Goal: Information Seeking & Learning: Learn about a topic

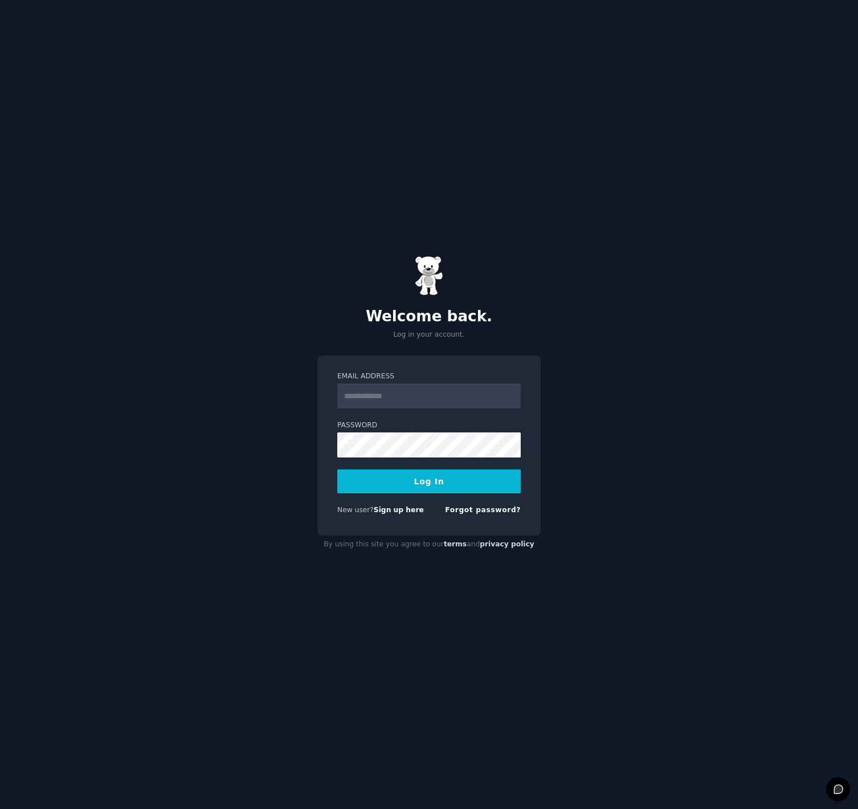
click at [400, 396] on input "Email Address" at bounding box center [428, 395] width 183 height 25
type input "**********"
click at [442, 480] on button "Log In" at bounding box center [428, 481] width 183 height 24
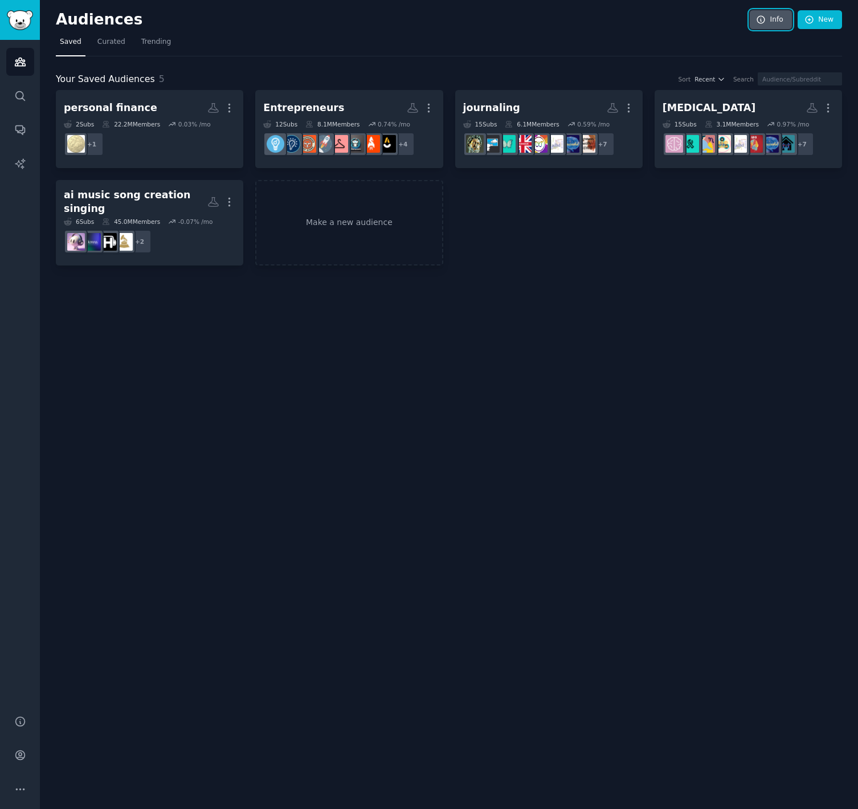
click at [771, 18] on link "Info" at bounding box center [770, 19] width 42 height 19
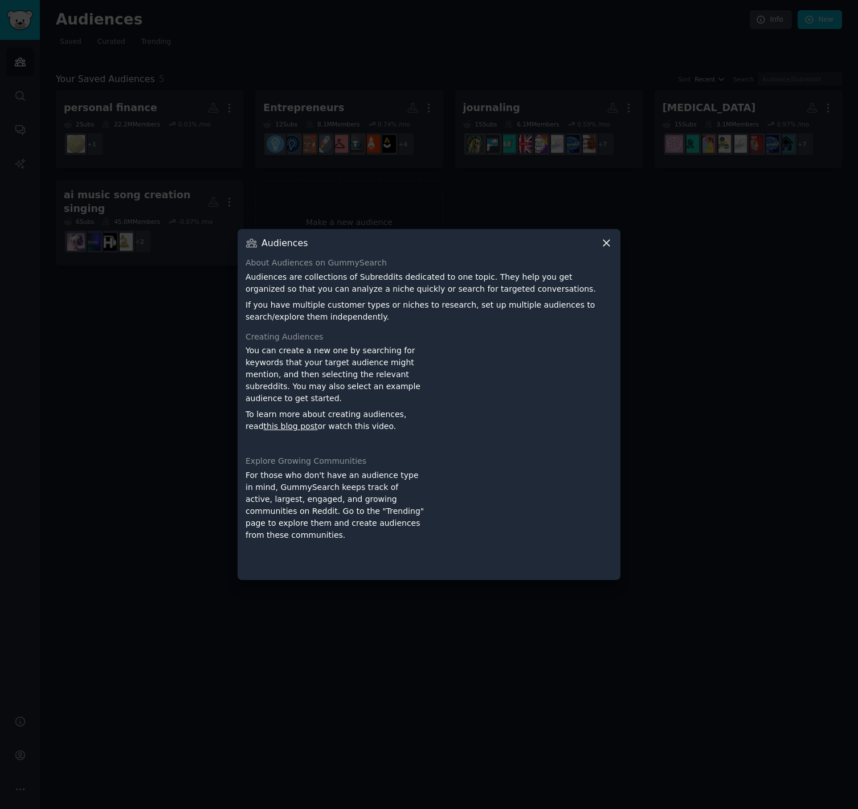
click at [605, 240] on icon at bounding box center [606, 243] width 12 height 12
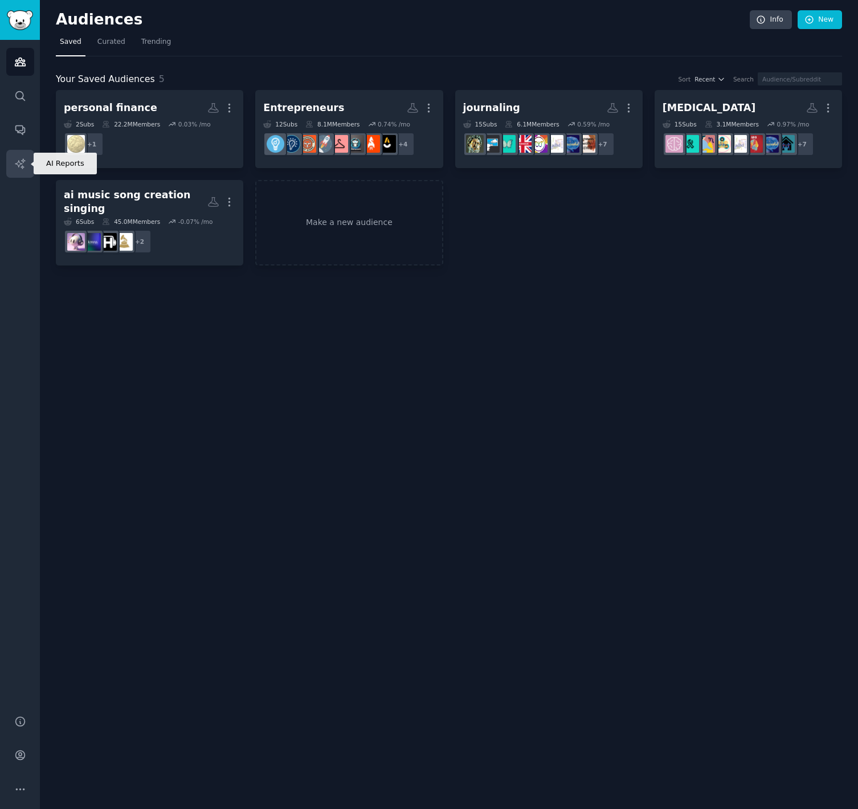
click at [19, 163] on icon "Sidebar" at bounding box center [20, 164] width 12 height 12
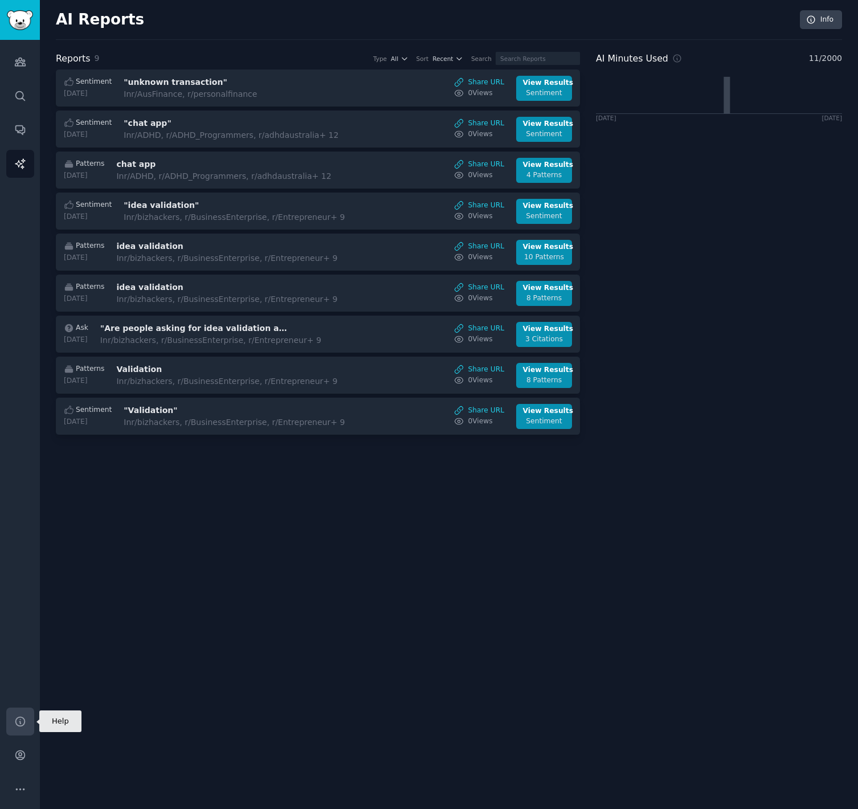
click at [21, 720] on icon "Sidebar" at bounding box center [20, 721] width 12 height 12
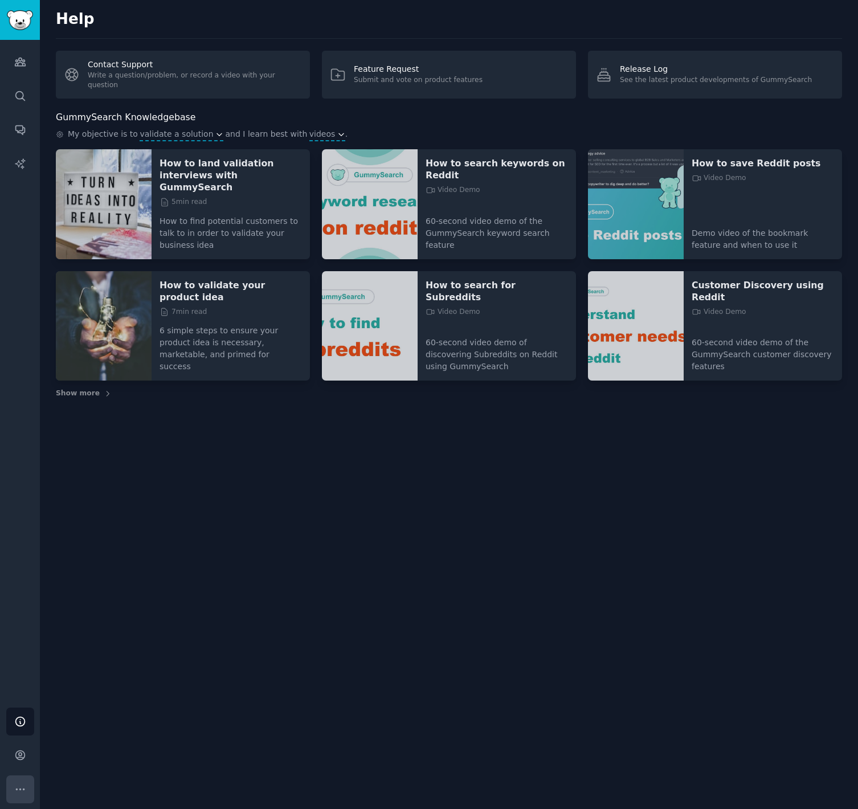
click at [23, 784] on icon "Sidebar" at bounding box center [20, 789] width 12 height 12
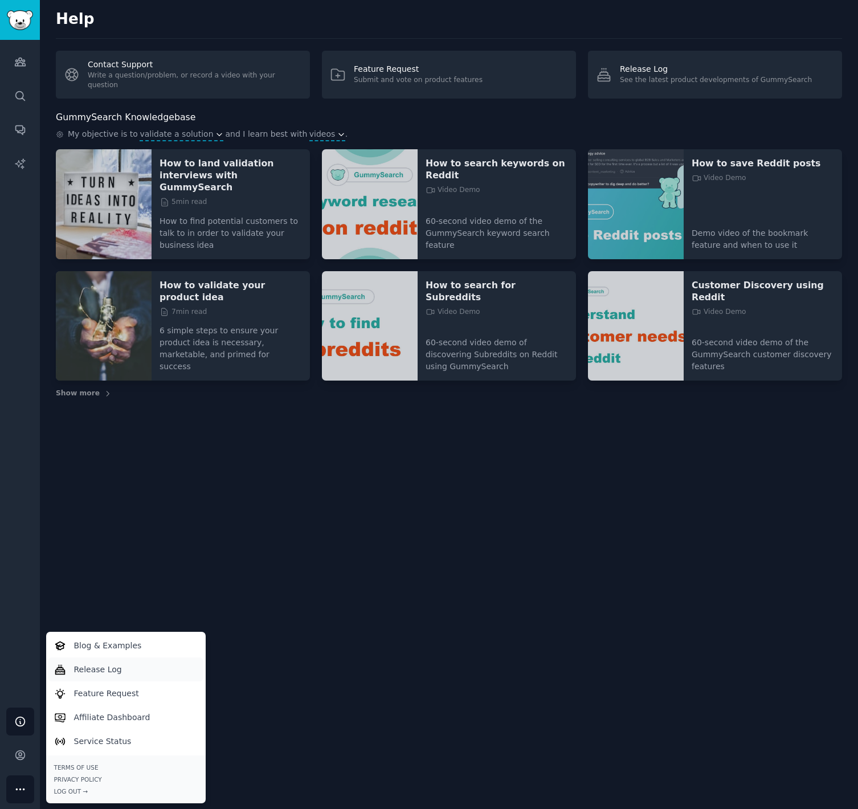
click at [96, 670] on p "Release Log" at bounding box center [98, 669] width 48 height 12
click at [18, 62] on icon "Sidebar" at bounding box center [20, 62] width 10 height 8
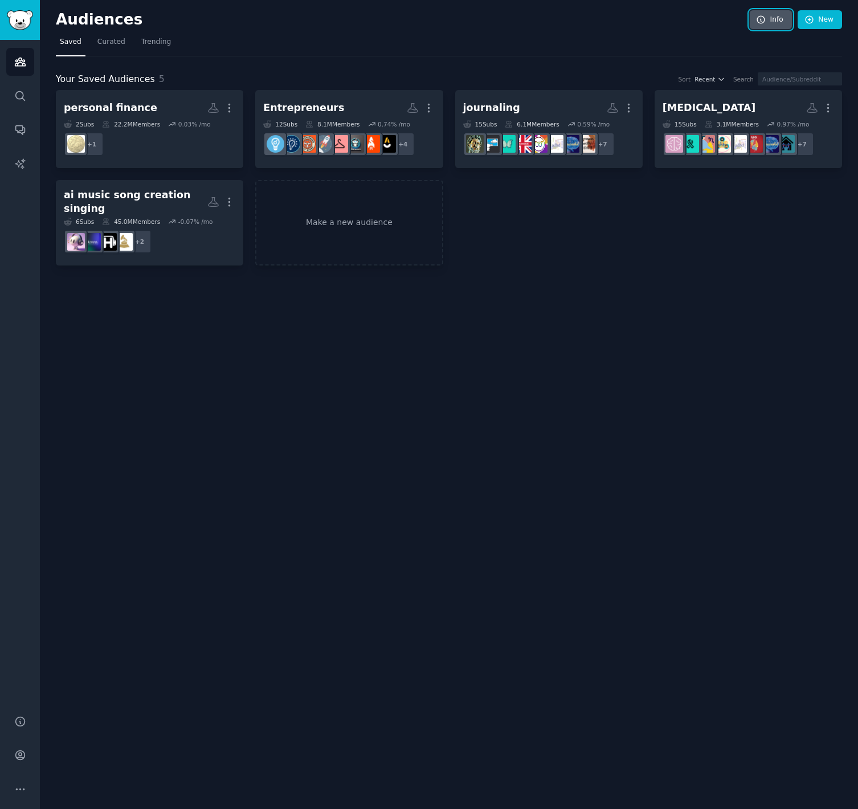
click at [773, 20] on link "Info" at bounding box center [770, 19] width 42 height 19
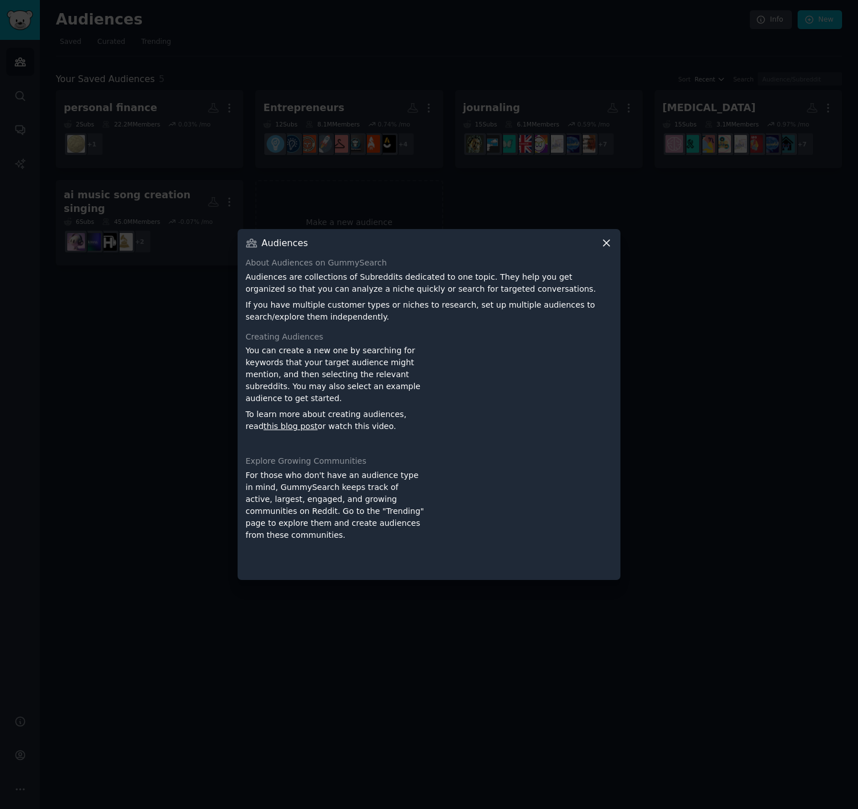
click at [609, 243] on icon at bounding box center [606, 243] width 12 height 12
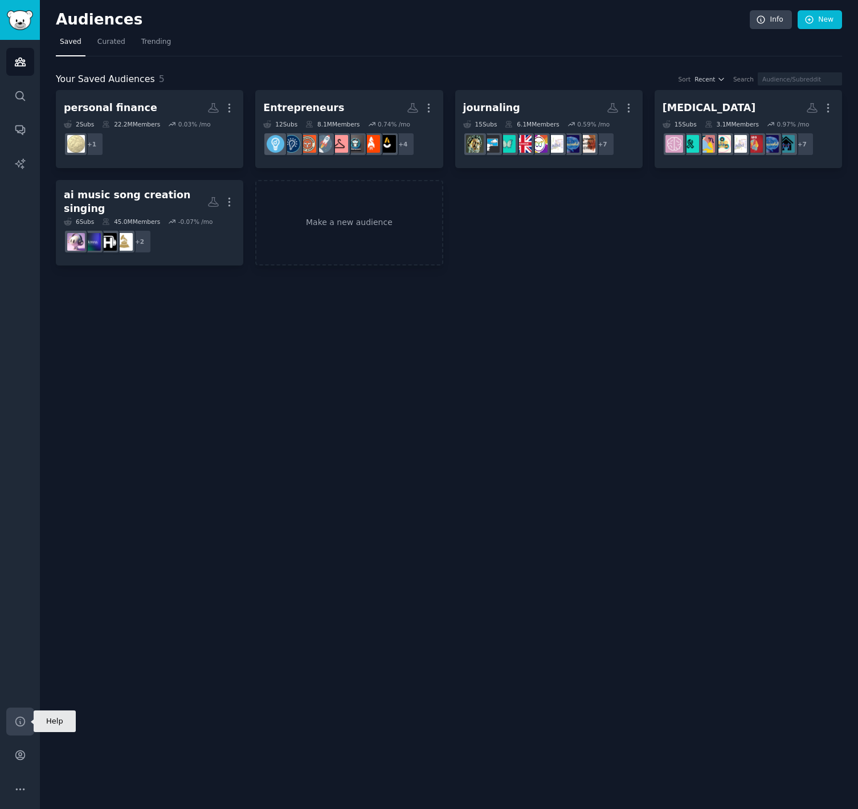
click at [19, 720] on icon "Sidebar" at bounding box center [20, 721] width 12 height 12
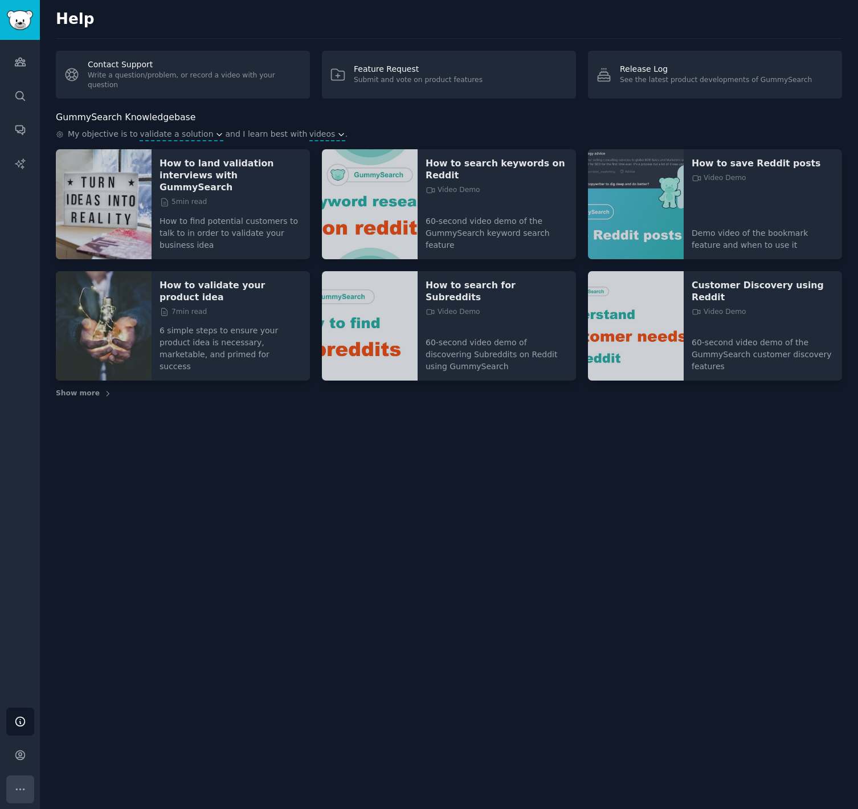
click at [23, 786] on icon "Sidebar" at bounding box center [20, 789] width 12 height 12
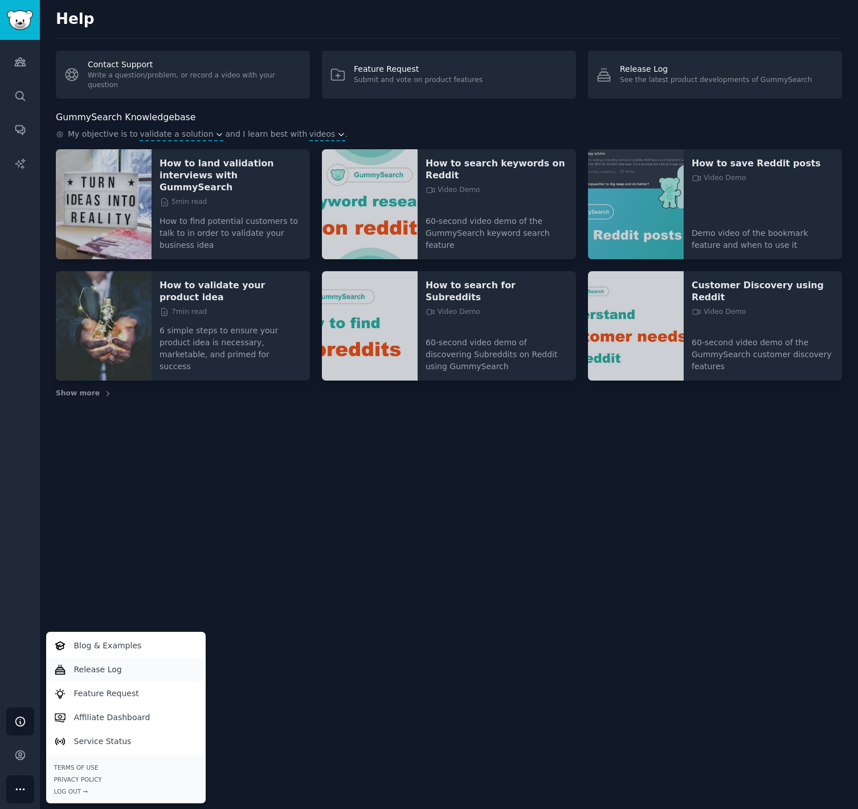
click at [98, 668] on p "Release Log" at bounding box center [98, 669] width 48 height 12
click at [16, 17] on img "Sidebar" at bounding box center [20, 20] width 26 height 20
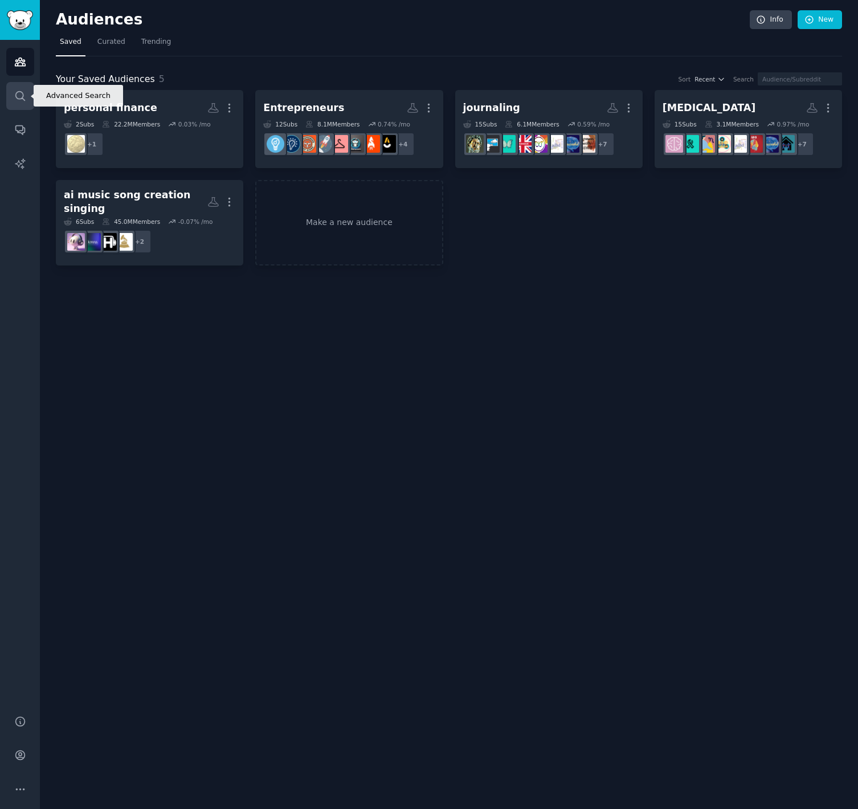
click at [19, 94] on icon "Sidebar" at bounding box center [20, 96] width 12 height 12
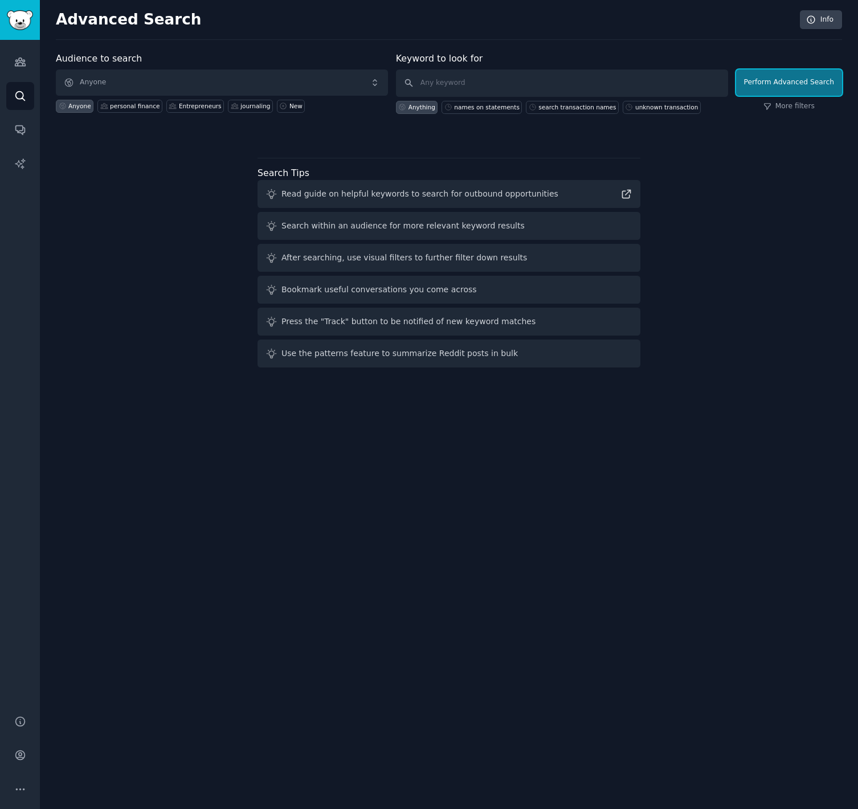
click at [786, 82] on button "Perform Advanced Search" at bounding box center [789, 82] width 106 height 26
click at [792, 108] on link "More filters" at bounding box center [788, 106] width 51 height 10
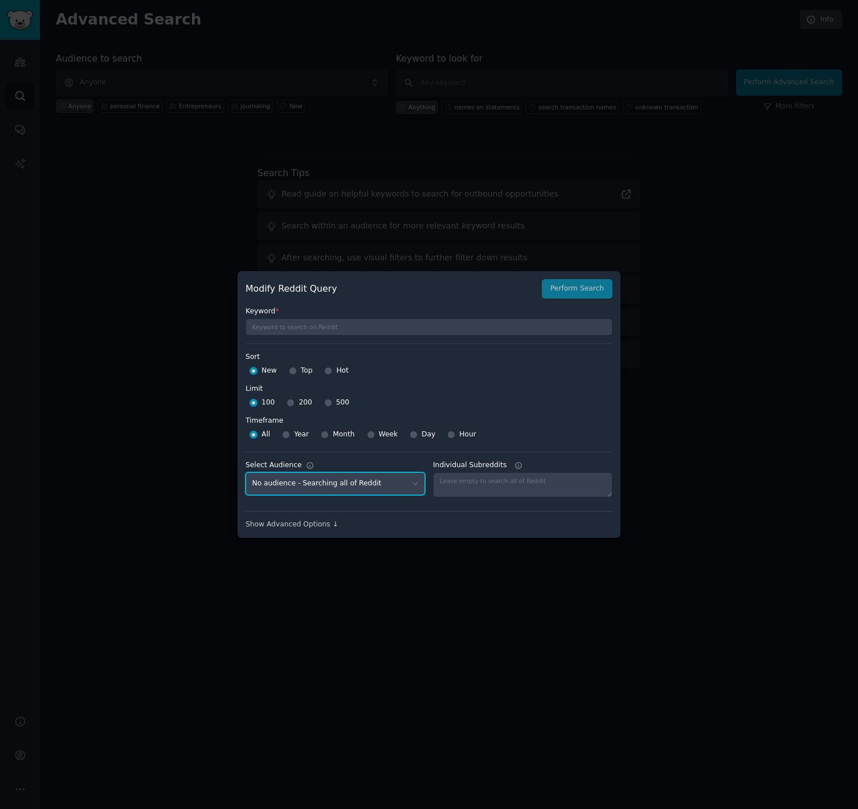
click at [412, 478] on select "No audience - Searching all of Reddit personal finance - 2 Subreddits adhd - 15…" at bounding box center [334, 483] width 179 height 23
click at [312, 525] on div "Show Advanced Options ↓" at bounding box center [428, 524] width 367 height 10
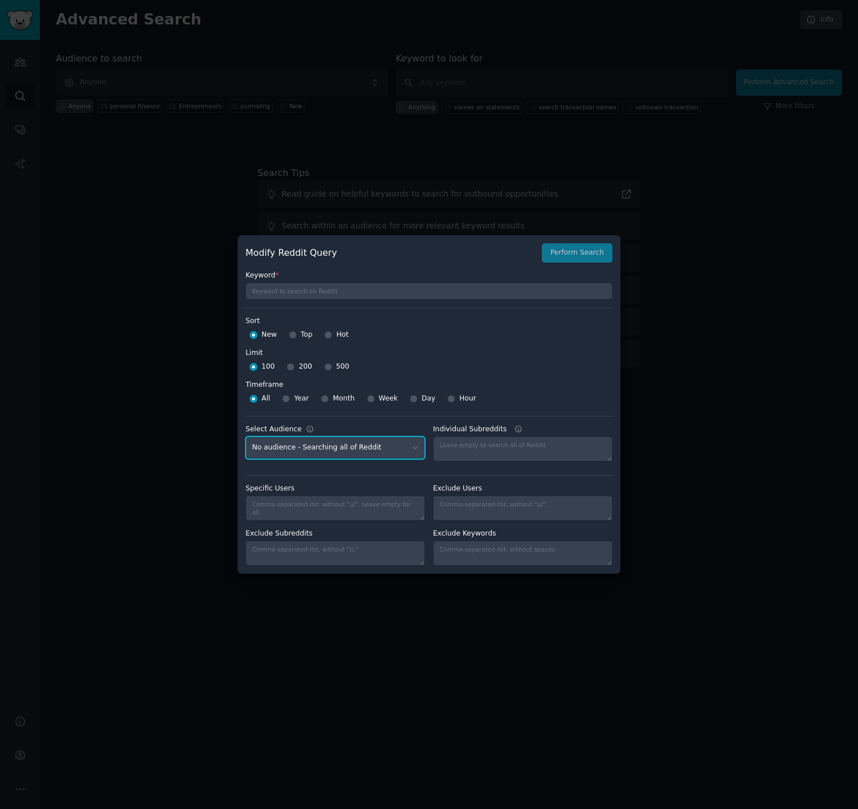
click at [413, 449] on select "No audience - Searching all of Reddit personal finance - 2 Subreddits adhd - 15…" at bounding box center [334, 447] width 179 height 23
click at [245, 436] on select "No audience - Searching all of Reddit personal finance - 2 Subreddits adhd - 15…" at bounding box center [334, 447] width 179 height 23
click at [745, 271] on div at bounding box center [429, 404] width 858 height 809
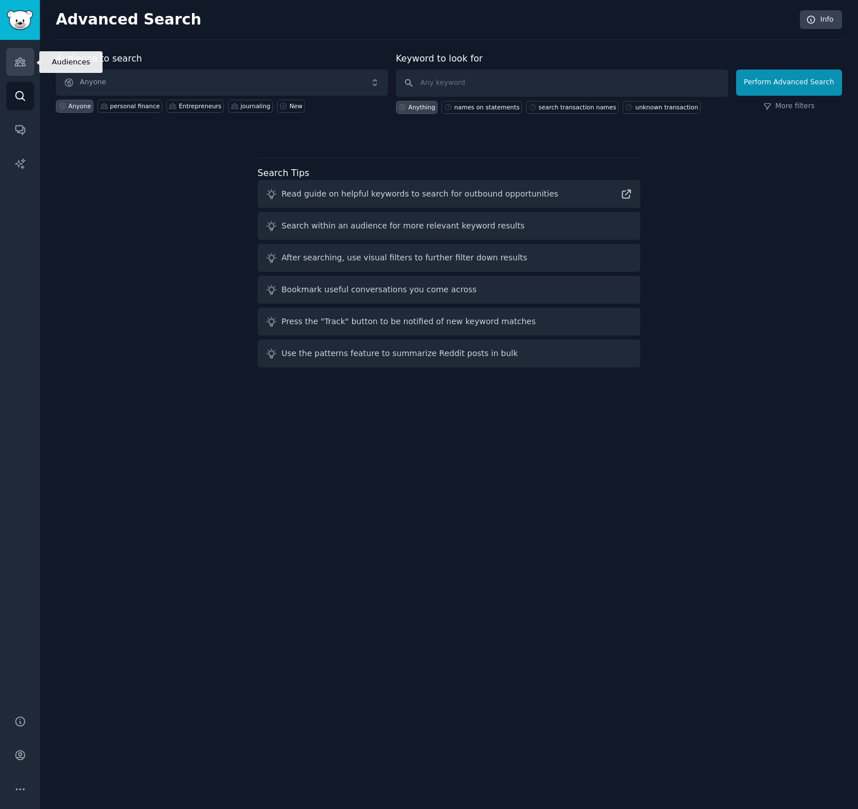
click at [18, 62] on icon "Sidebar" at bounding box center [20, 62] width 12 height 12
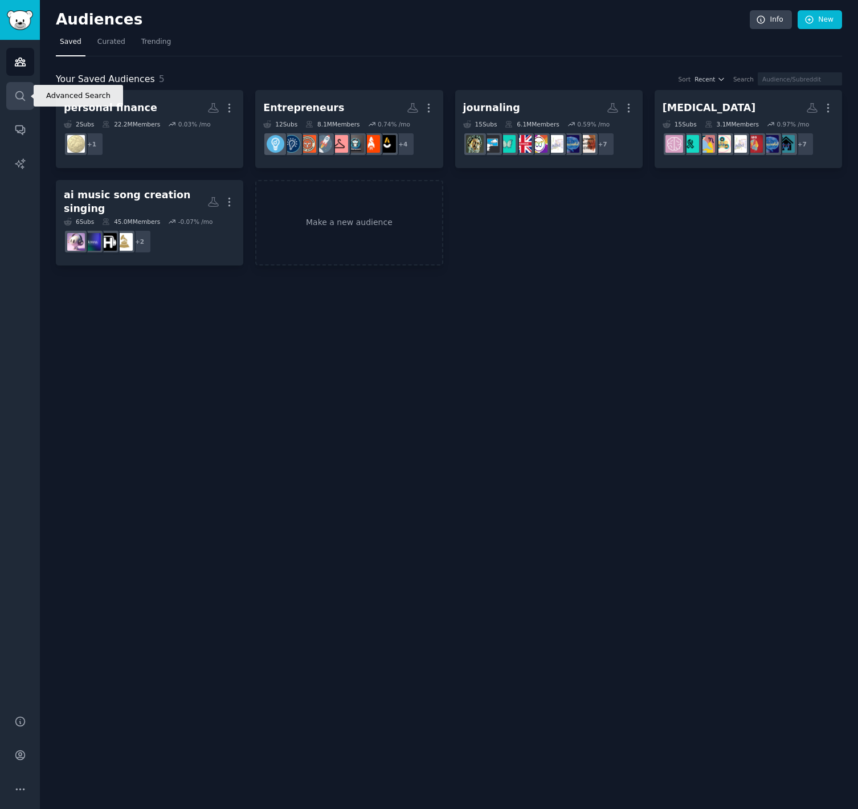
click at [17, 90] on icon "Sidebar" at bounding box center [20, 96] width 12 height 12
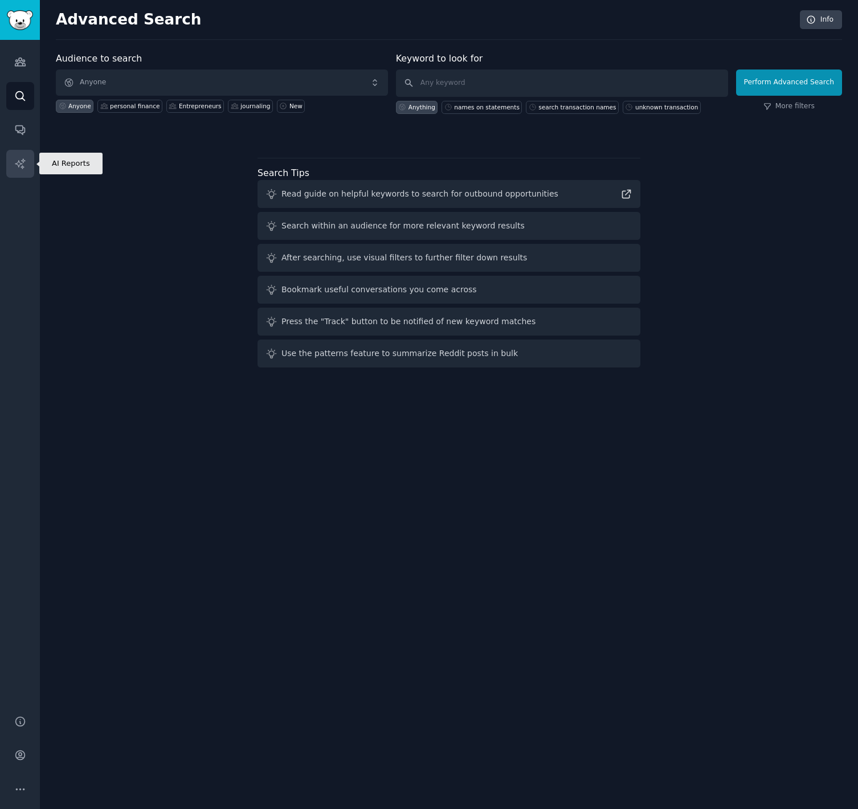
click at [23, 165] on icon "Sidebar" at bounding box center [20, 164] width 12 height 12
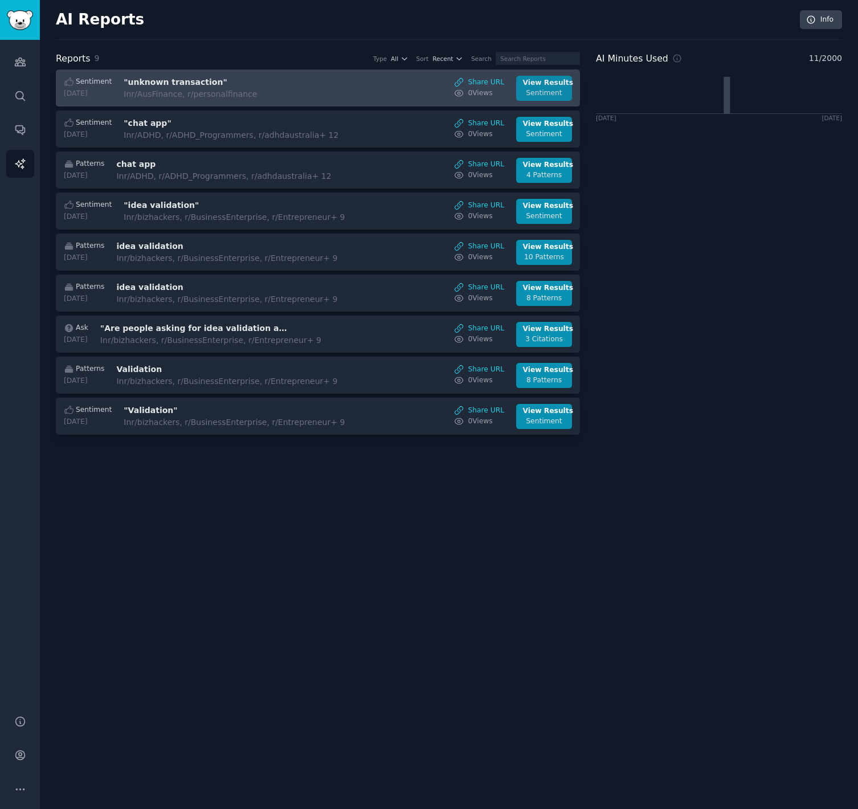
click at [545, 86] on div "View Results" at bounding box center [544, 83] width 43 height 10
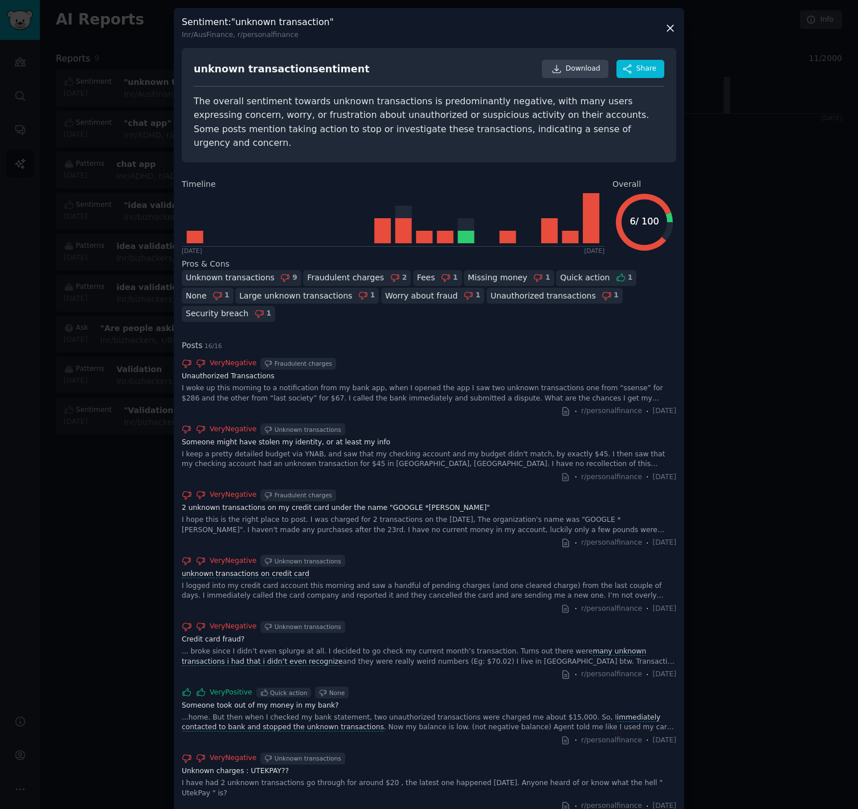
click at [667, 27] on icon at bounding box center [670, 28] width 12 height 12
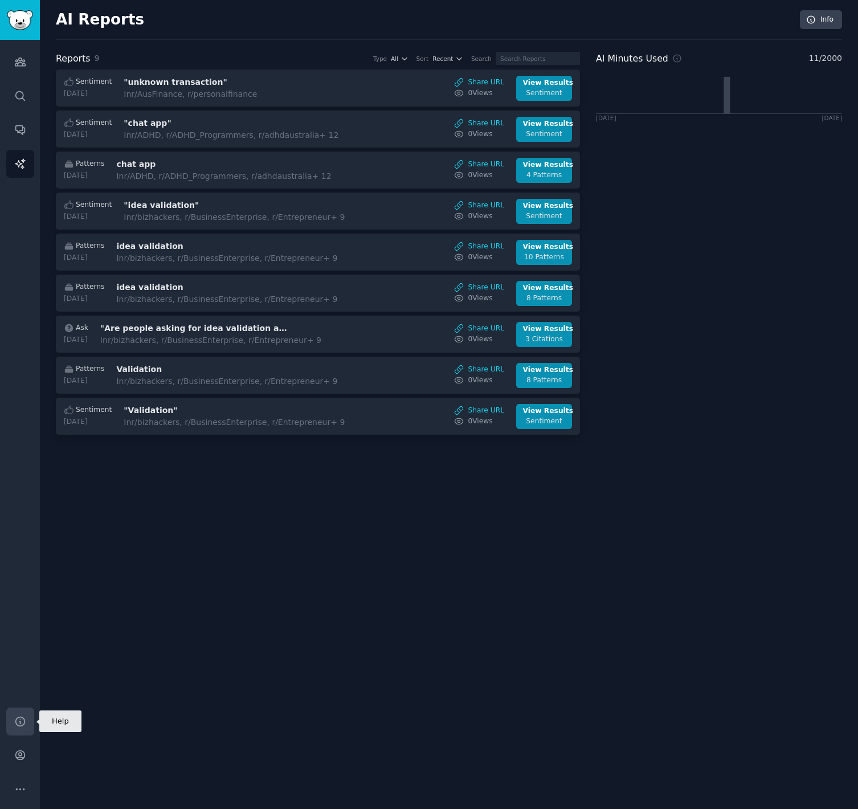
click at [19, 720] on icon "Sidebar" at bounding box center [19, 720] width 9 height 9
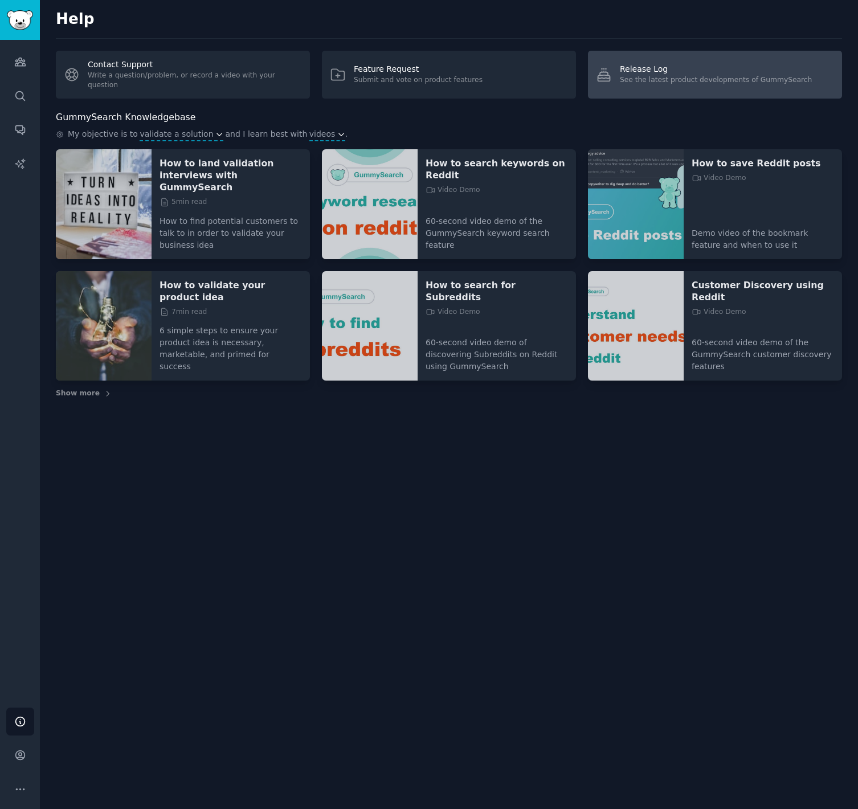
click at [661, 73] on div "Release Log" at bounding box center [716, 69] width 192 height 12
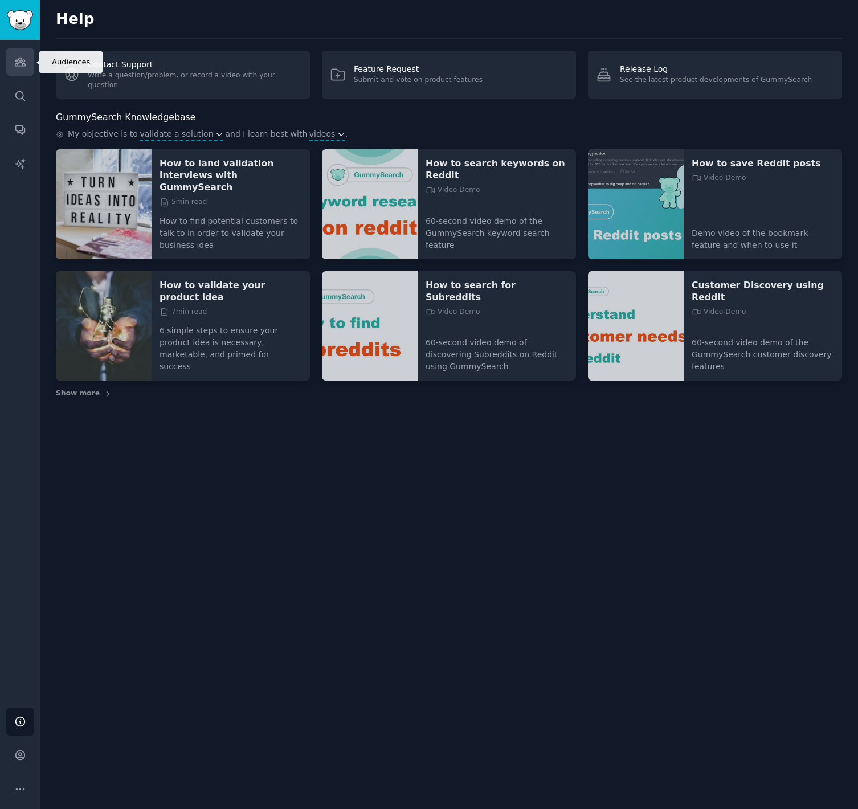
click at [17, 59] on icon "Sidebar" at bounding box center [20, 62] width 12 height 12
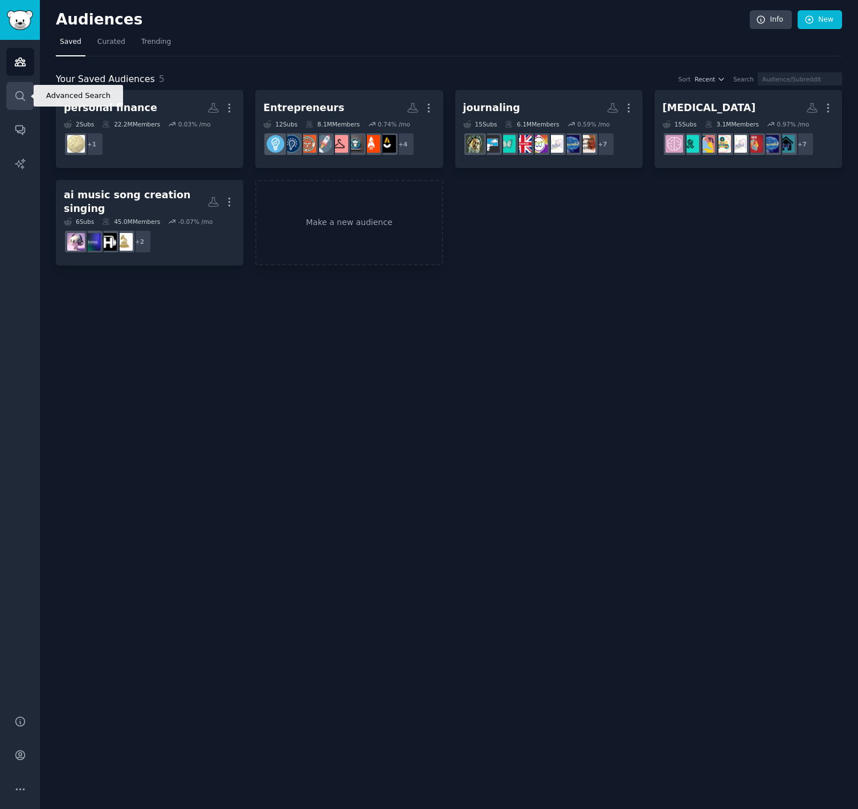
click at [20, 96] on icon "Sidebar" at bounding box center [20, 96] width 12 height 12
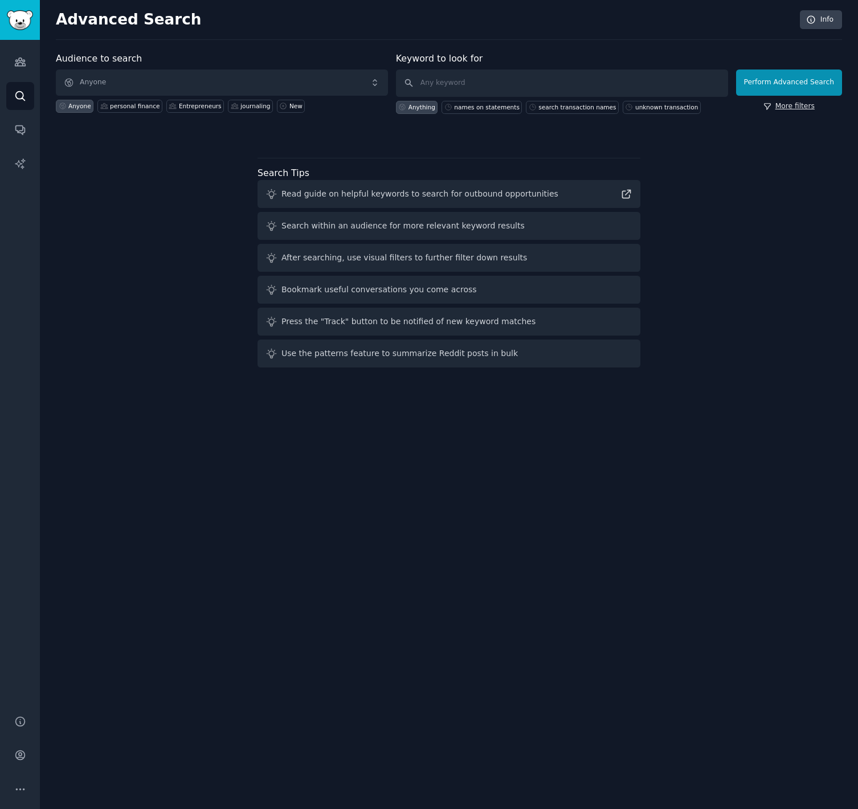
click at [797, 109] on link "More filters" at bounding box center [788, 106] width 51 height 10
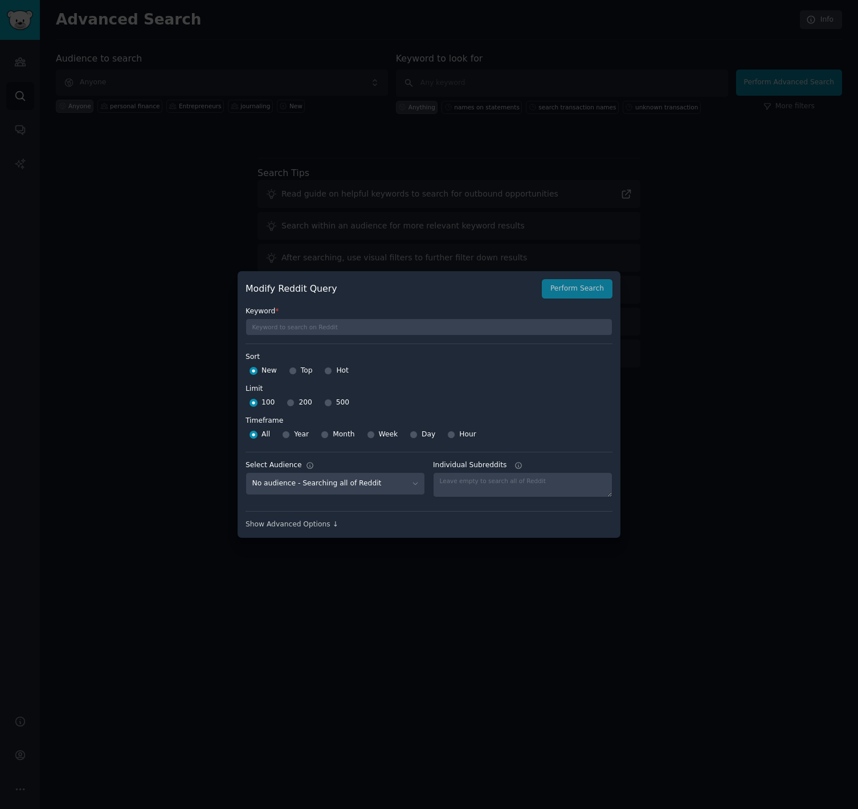
click at [718, 311] on div at bounding box center [429, 404] width 858 height 809
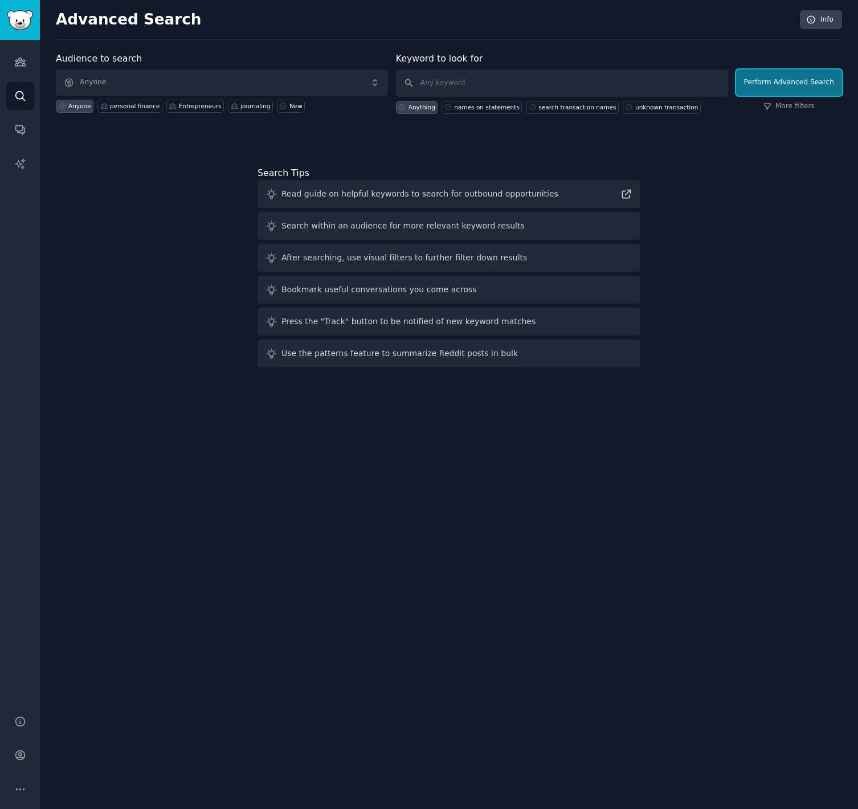
click at [782, 77] on button "Perform Advanced Search" at bounding box center [789, 82] width 106 height 26
click at [815, 21] on icon at bounding box center [811, 19] width 7 height 7
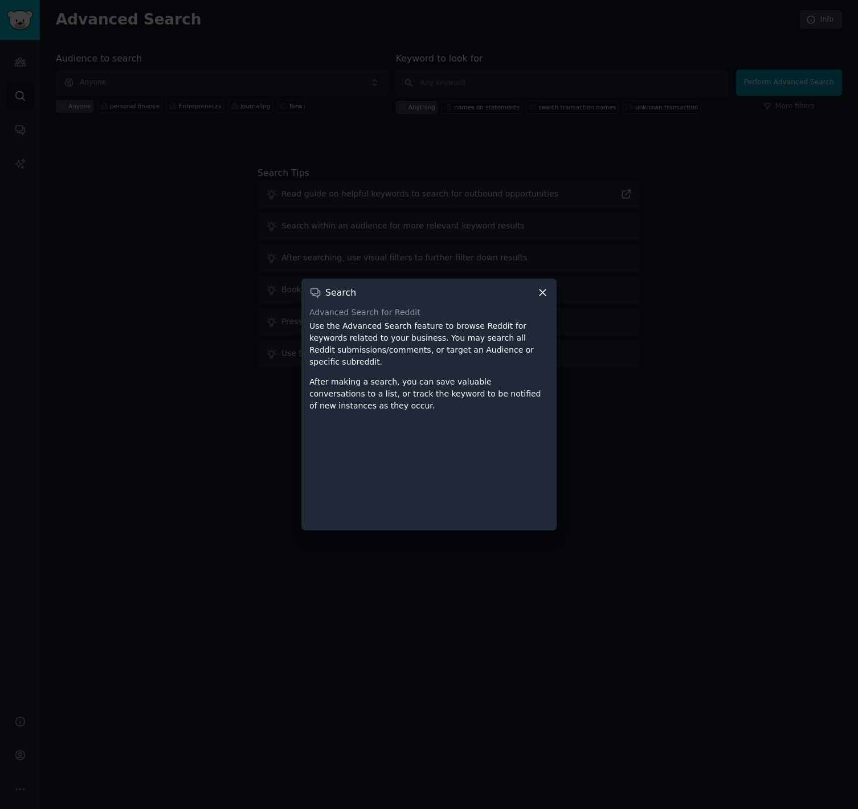
click at [542, 292] on icon at bounding box center [542, 292] width 6 height 6
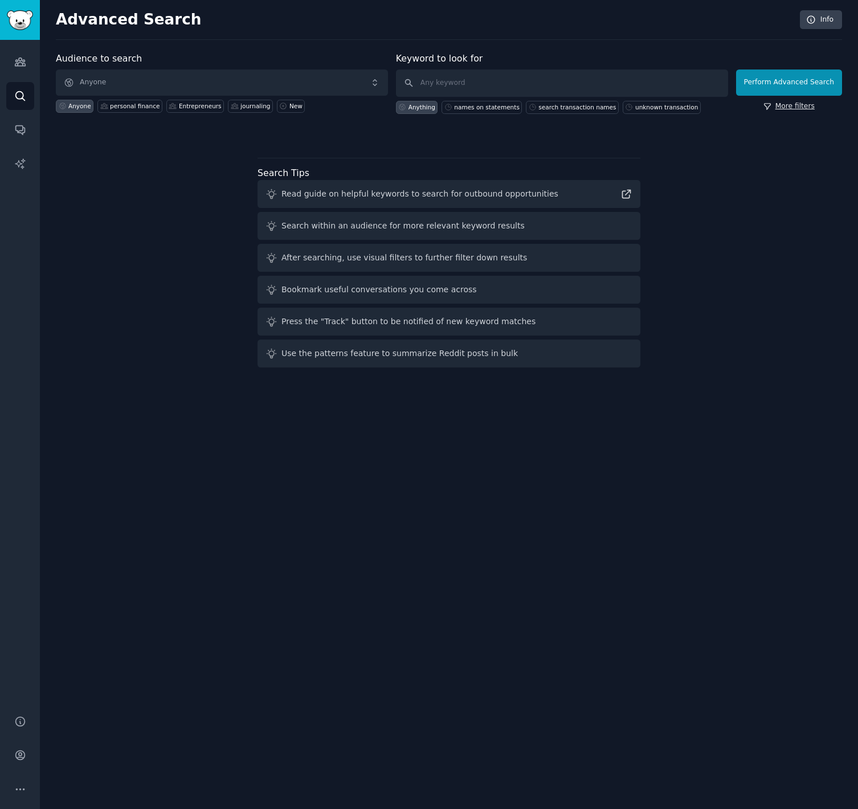
click at [784, 107] on link "More filters" at bounding box center [788, 106] width 51 height 10
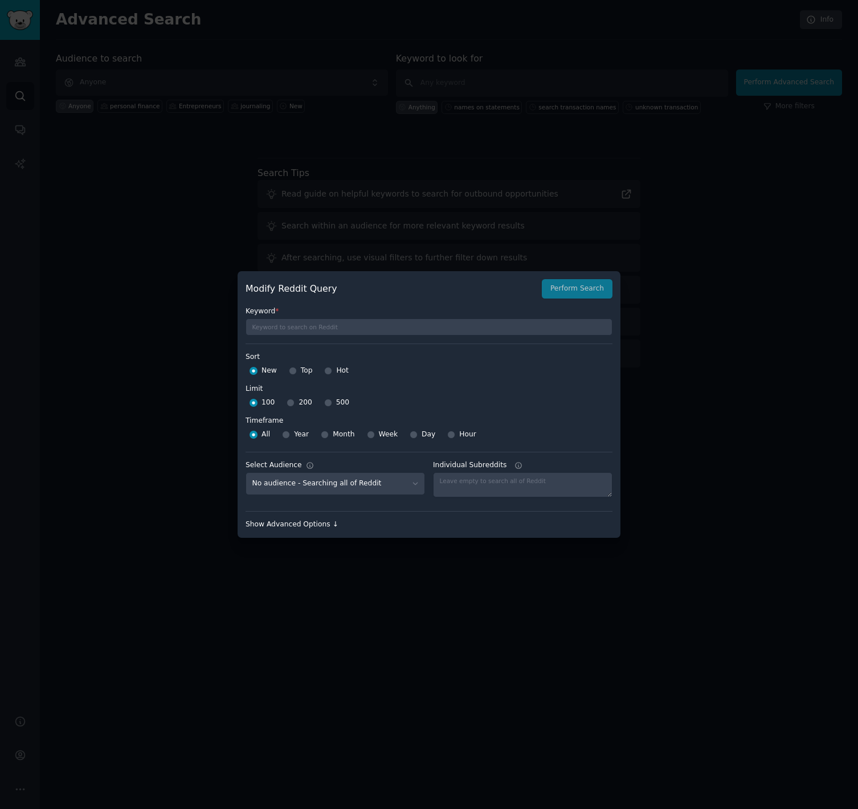
click at [330, 525] on div "Show Advanced Options ↓" at bounding box center [428, 524] width 367 height 10
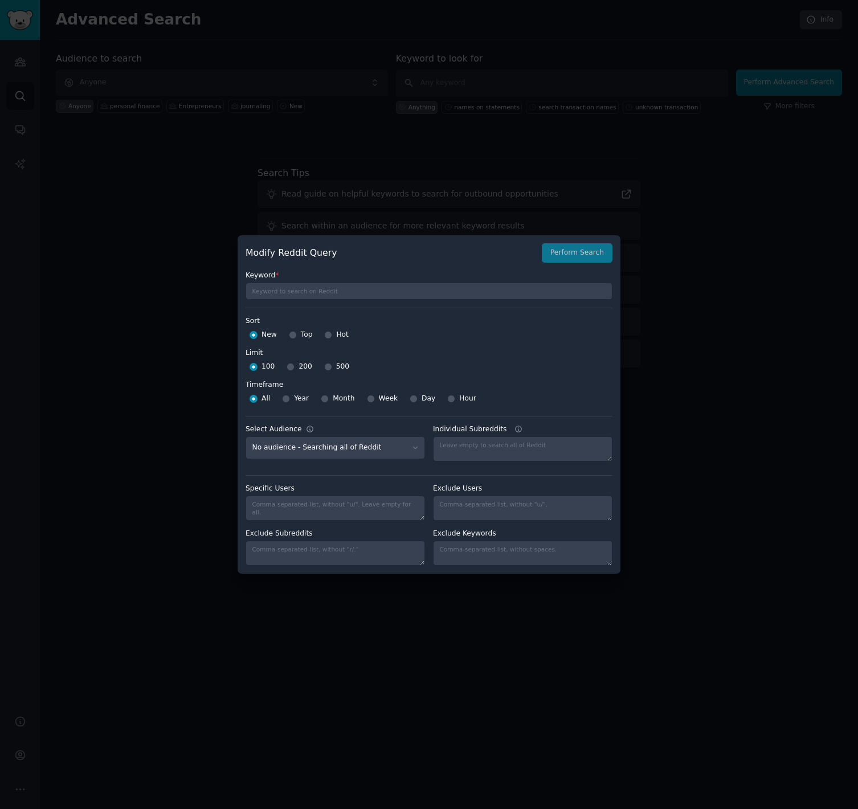
click at [127, 162] on div at bounding box center [429, 404] width 858 height 809
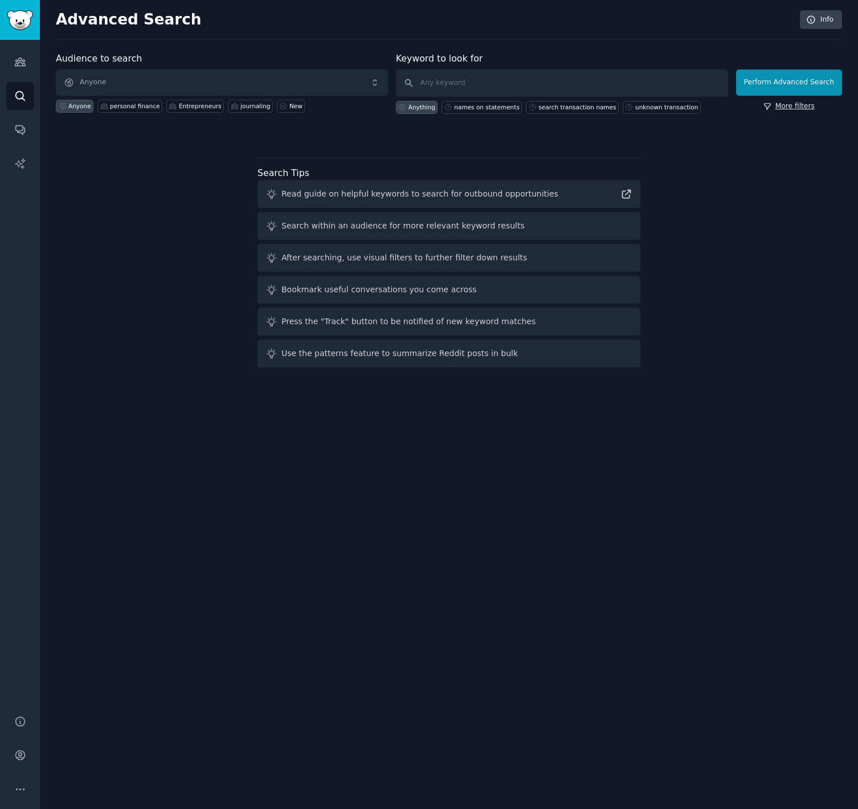
click at [786, 105] on link "More filters" at bounding box center [788, 106] width 51 height 10
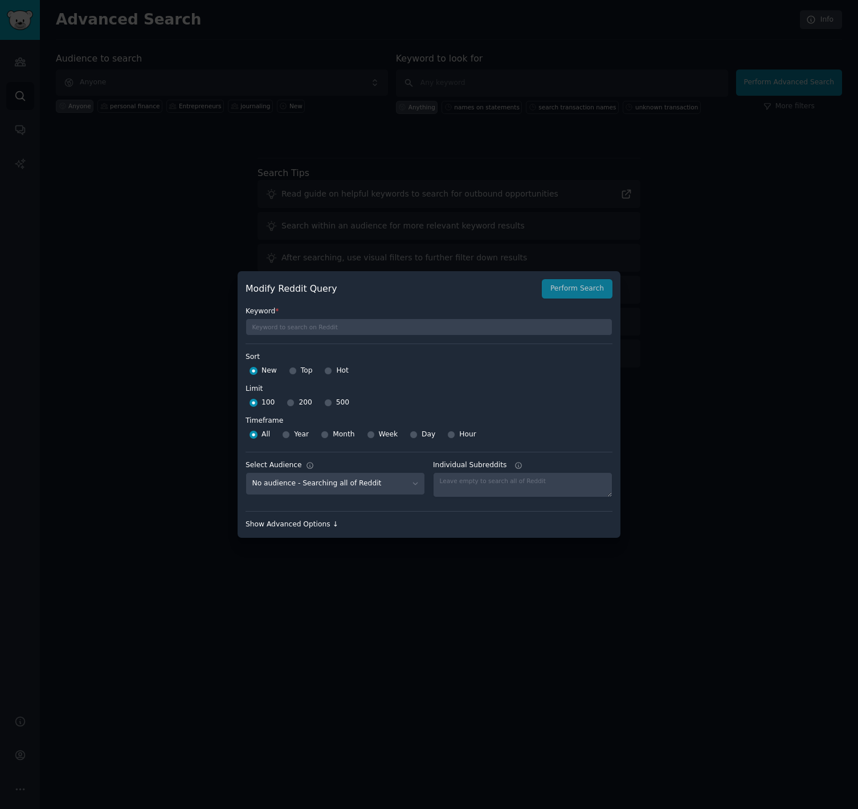
click at [312, 522] on div "Show Advanced Options ↓" at bounding box center [428, 524] width 367 height 10
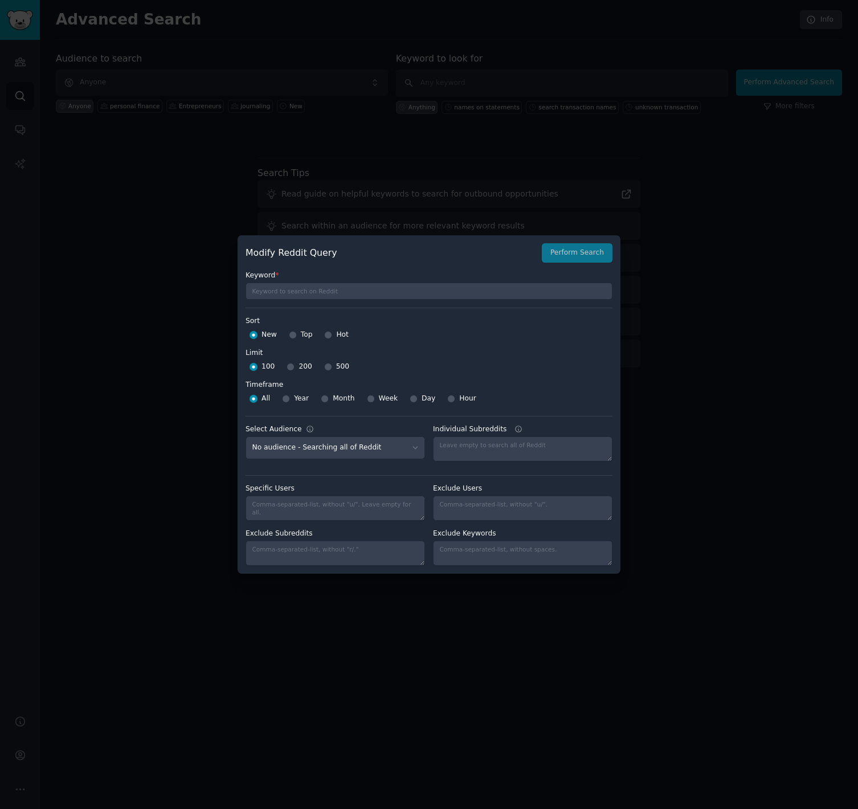
click at [811, 384] on div at bounding box center [429, 404] width 858 height 809
